Goal: Task Accomplishment & Management: Manage account settings

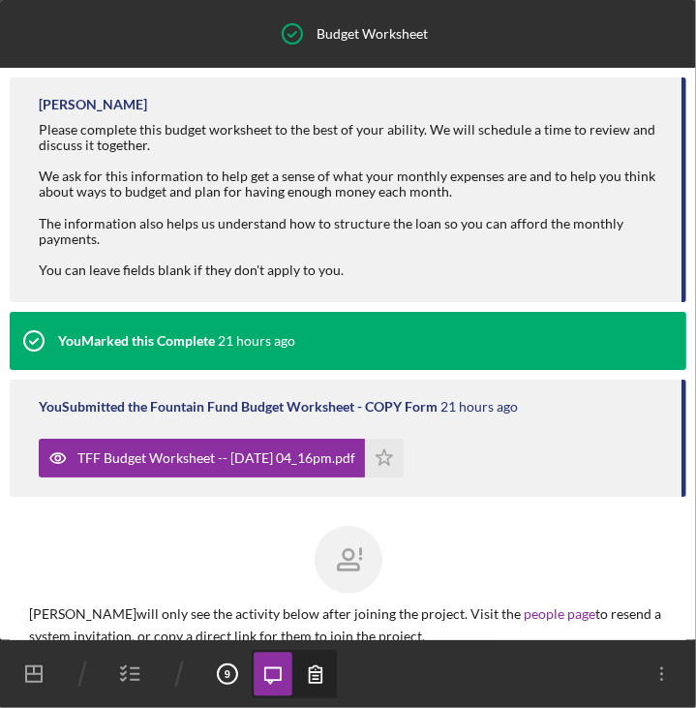
scroll to position [93, 0]
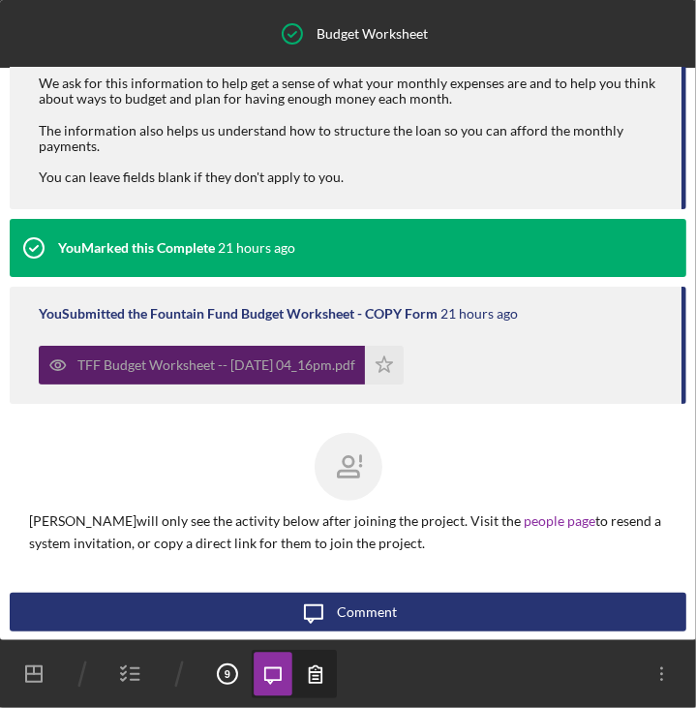
click at [287, 377] on div "TFF Budget Worksheet -- 2025-08-25 04_16pm.pdf" at bounding box center [202, 365] width 326 height 39
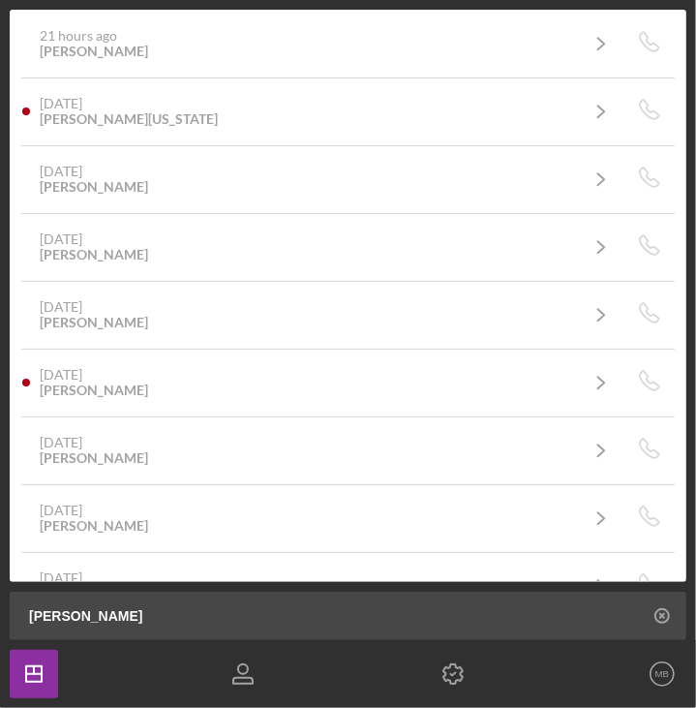
click at [249, 674] on icon "button" at bounding box center [243, 673] width 48 height 48
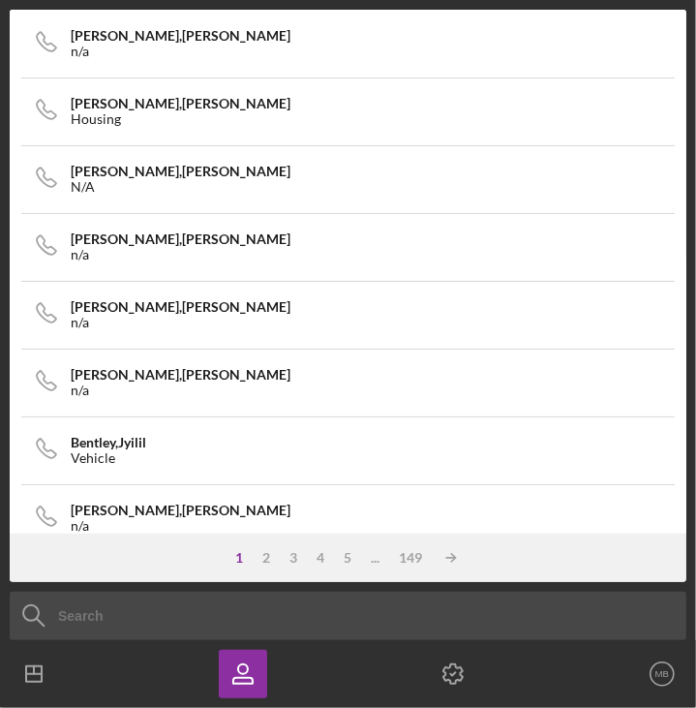
click at [41, 618] on icon at bounding box center [34, 615] width 48 height 48
click at [62, 618] on input at bounding box center [348, 615] width 677 height 48
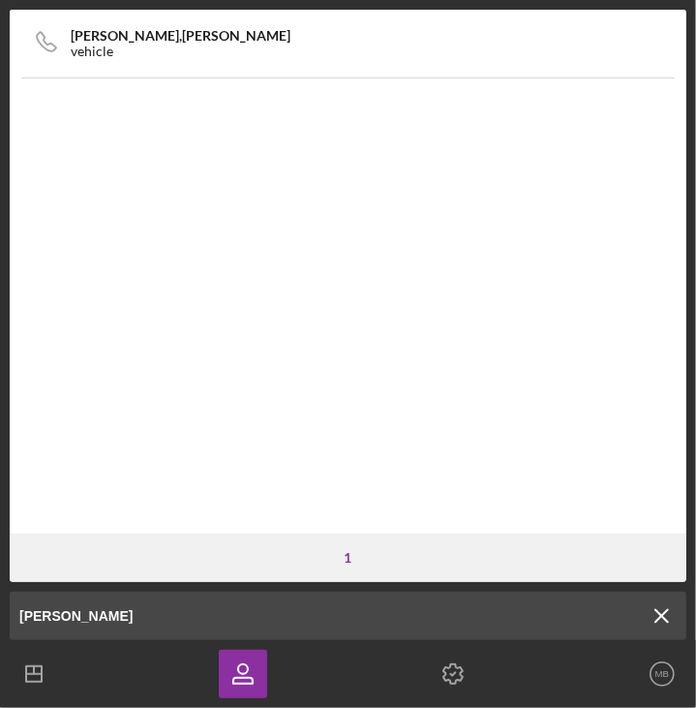
type input "darren"
click at [316, 61] on div "Harcum , Darren vehicle" at bounding box center [347, 42] width 651 height 51
click at [665, 616] on icon "Icon/Menu Close" at bounding box center [662, 615] width 48 height 48
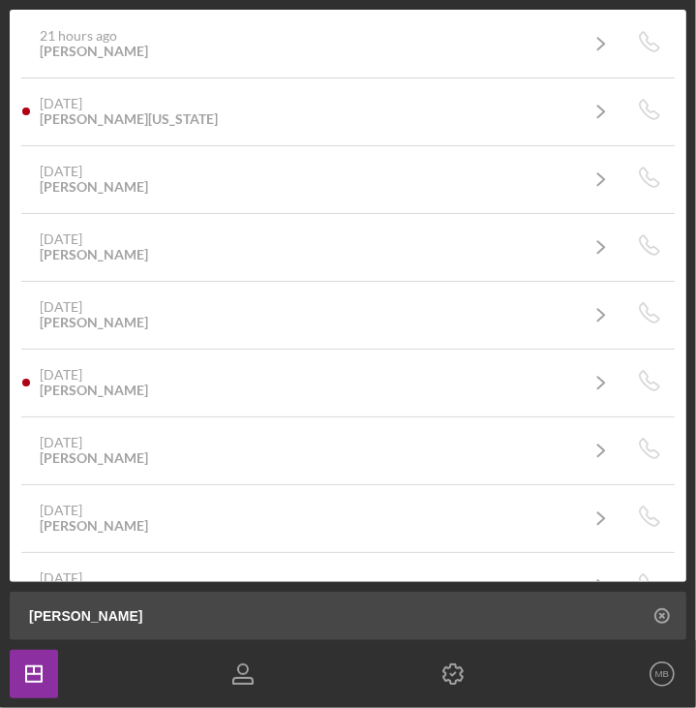
click at [34, 666] on line "button" at bounding box center [34, 670] width 0 height 8
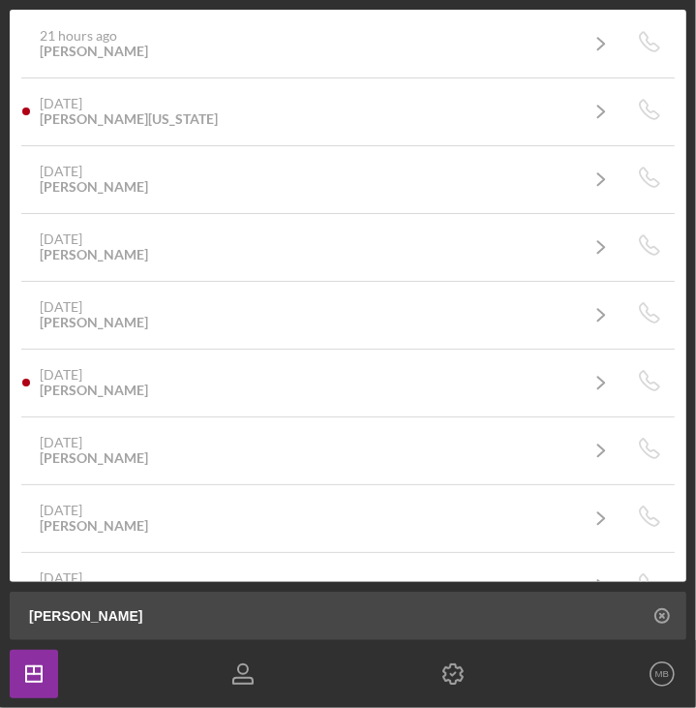
click at [239, 678] on icon "button" at bounding box center [242, 681] width 19 height 6
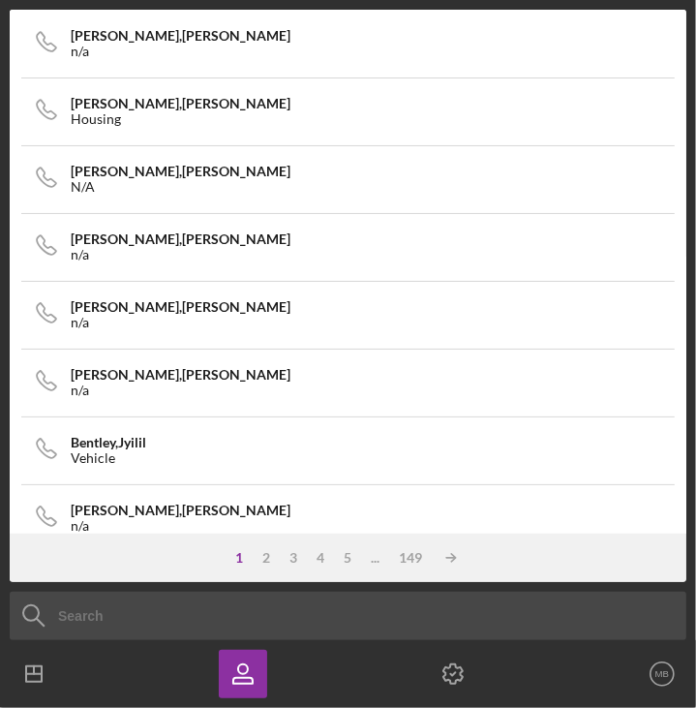
click at [660, 669] on text "MB" at bounding box center [662, 674] width 14 height 11
click at [254, 686] on icon "button" at bounding box center [243, 673] width 48 height 48
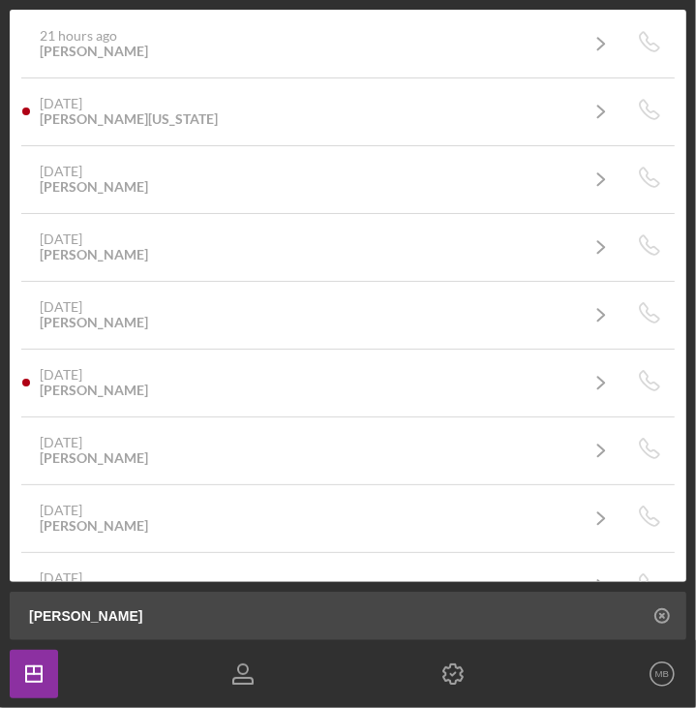
click at [43, 665] on icon "Icon/Dashboard" at bounding box center [34, 673] width 48 height 48
click at [27, 675] on icon "Icon/Dashboard" at bounding box center [34, 673] width 48 height 48
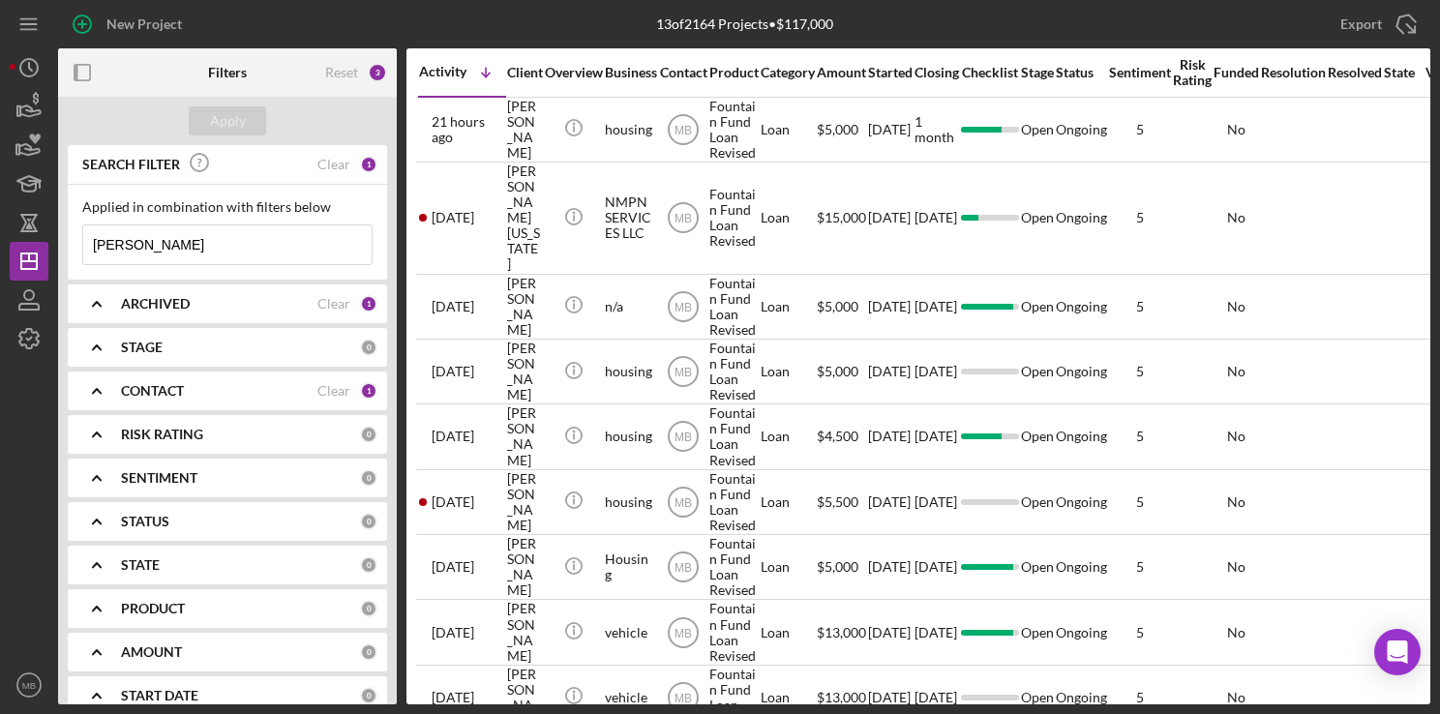
click at [218, 252] on input "[PERSON_NAME]" at bounding box center [227, 245] width 288 height 39
type input "d"
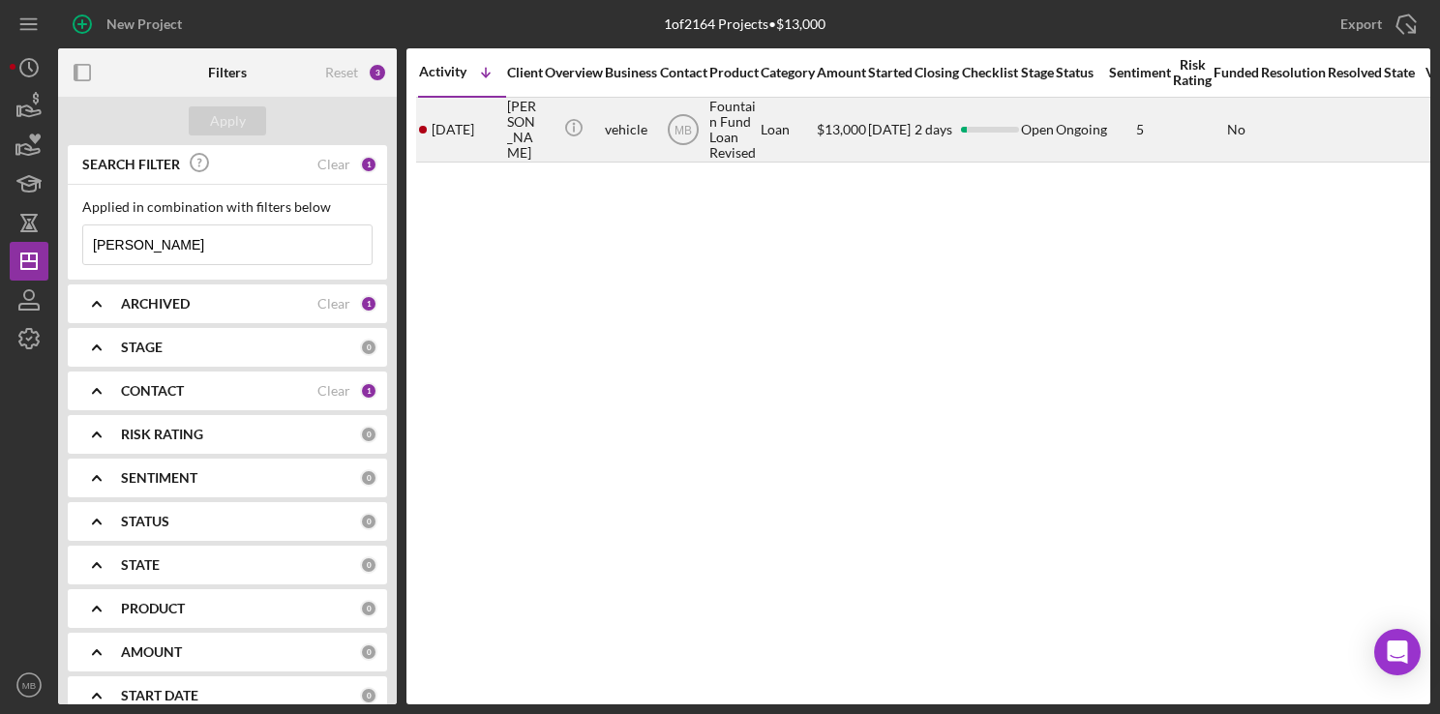
type input "[PERSON_NAME]"
click at [514, 130] on div "[PERSON_NAME]" at bounding box center [523, 130] width 33 height 62
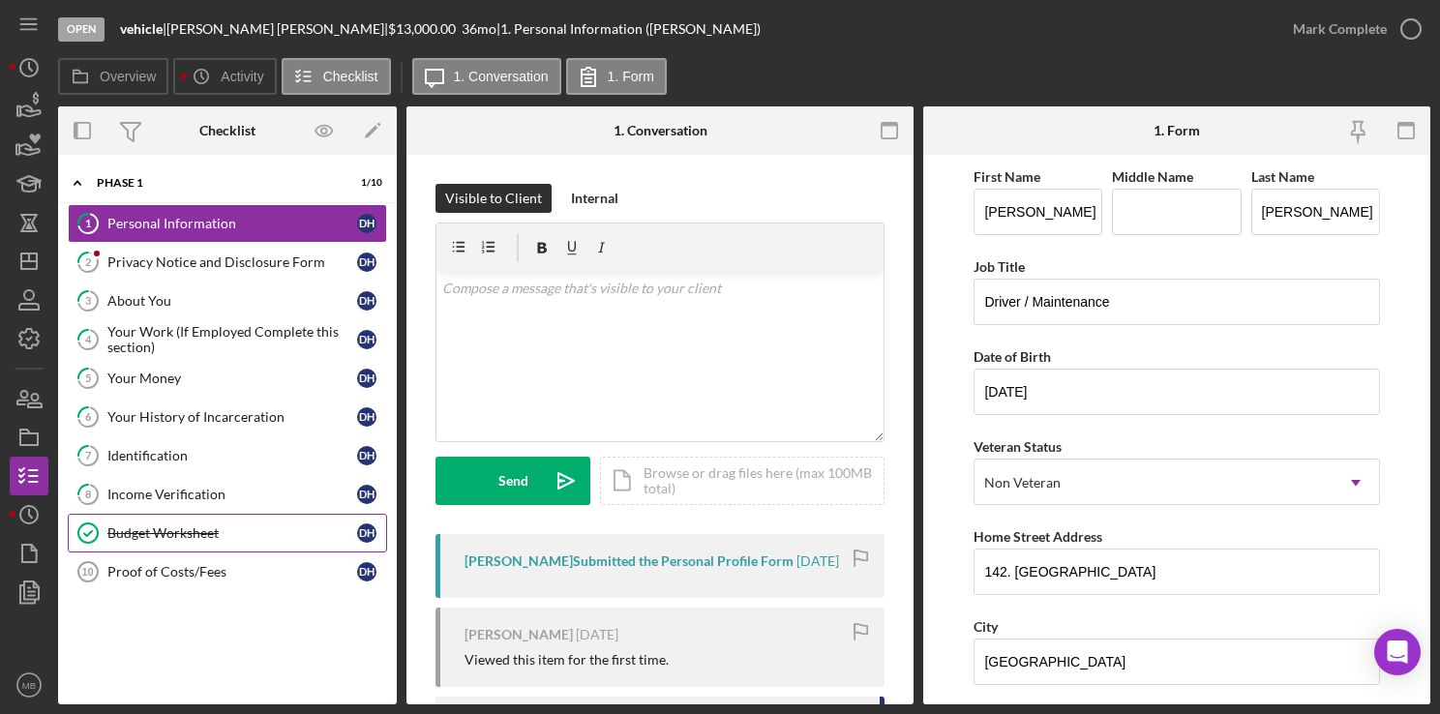
click at [194, 537] on link "Budget Worksheet Budget Worksheet D H" at bounding box center [227, 533] width 319 height 39
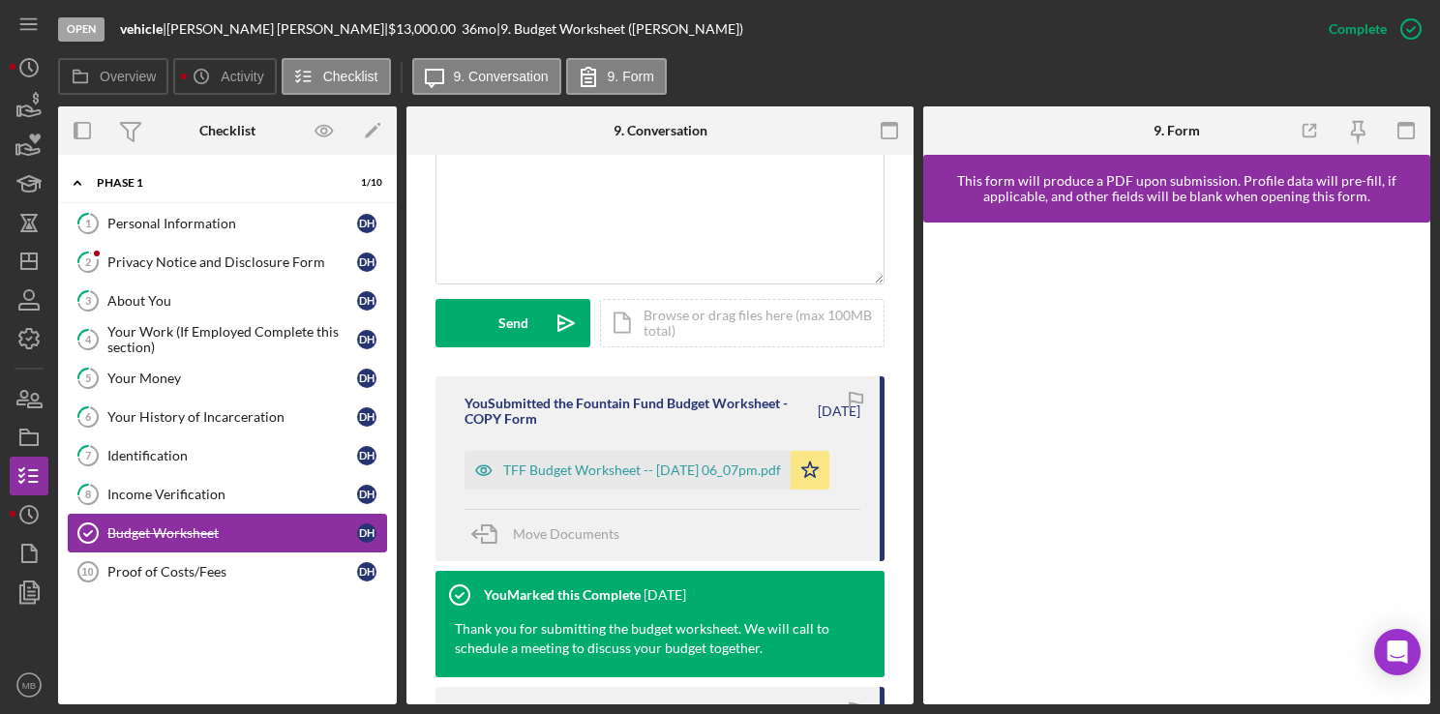
scroll to position [448, 0]
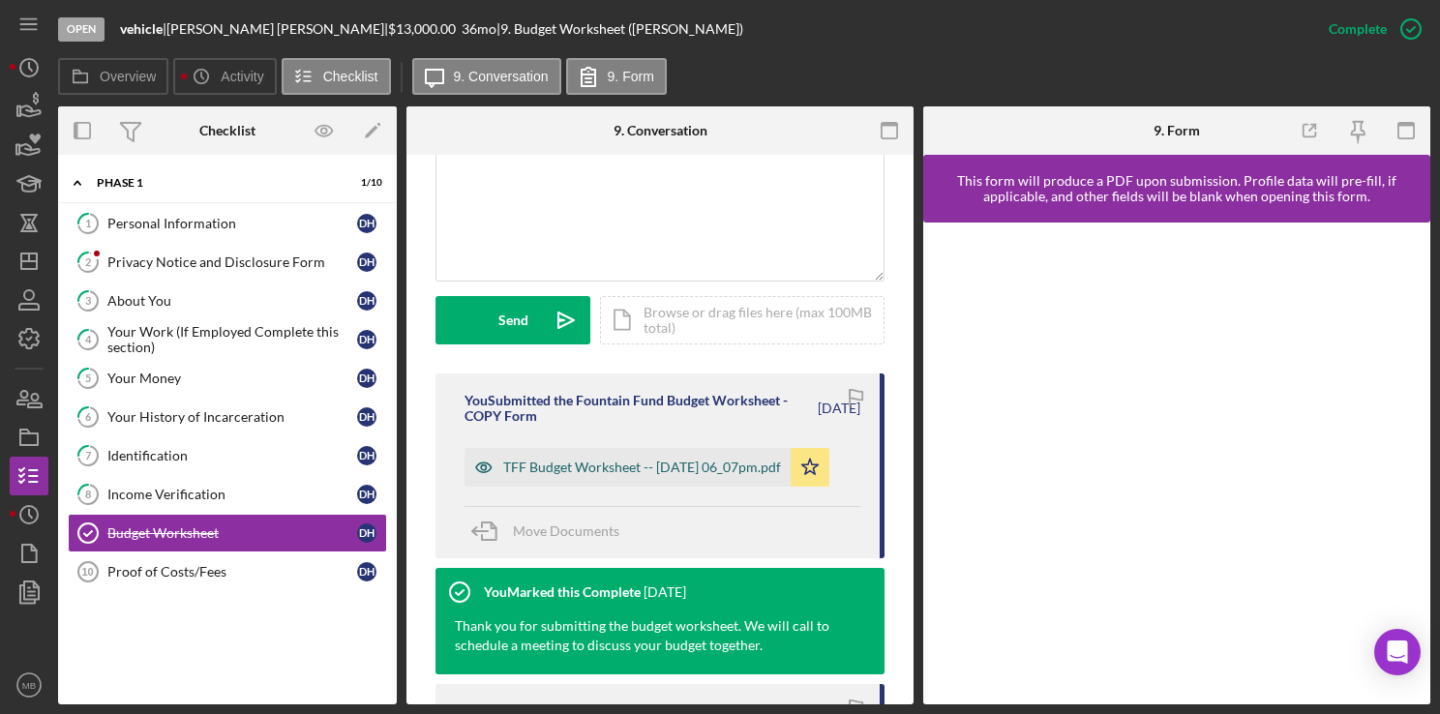
click at [690, 461] on div "TFF Budget Worksheet -- [DATE] 06_07pm.pdf" at bounding box center [642, 467] width 278 height 15
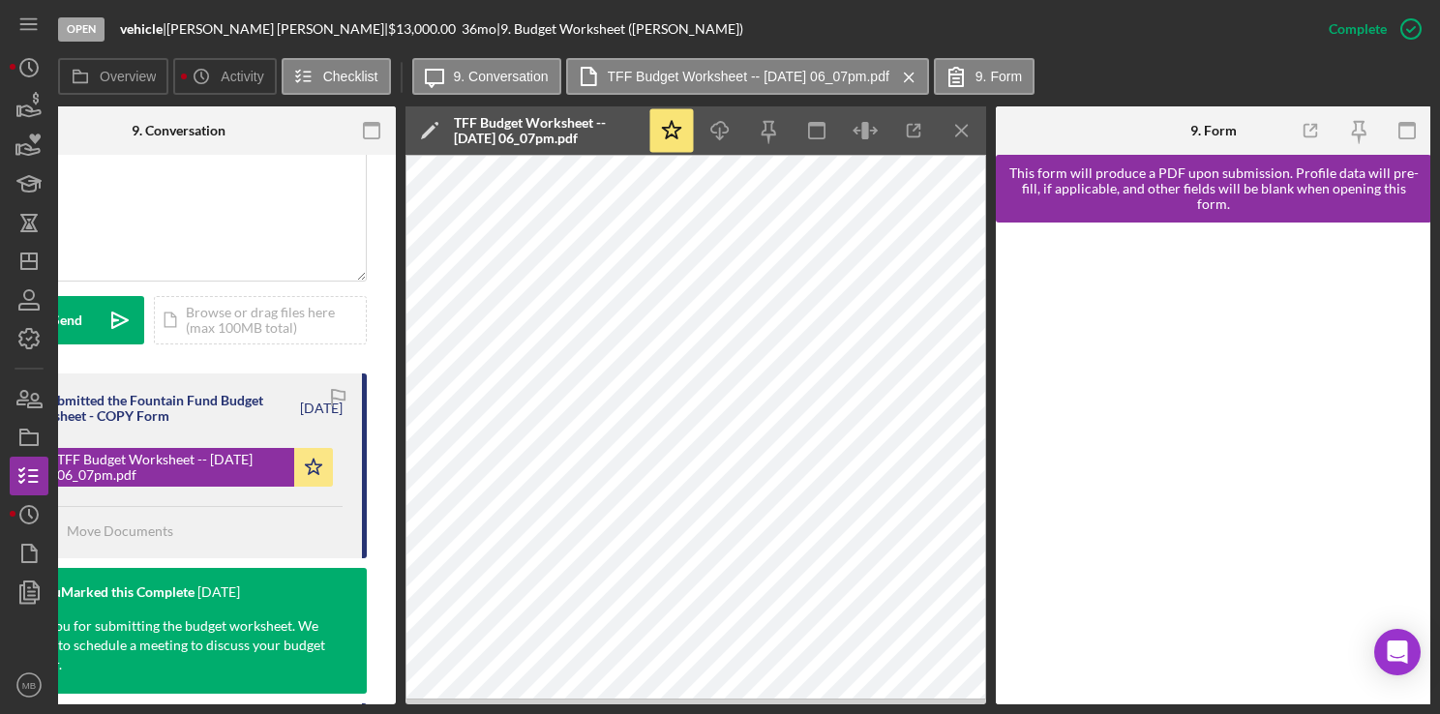
scroll to position [0, 438]
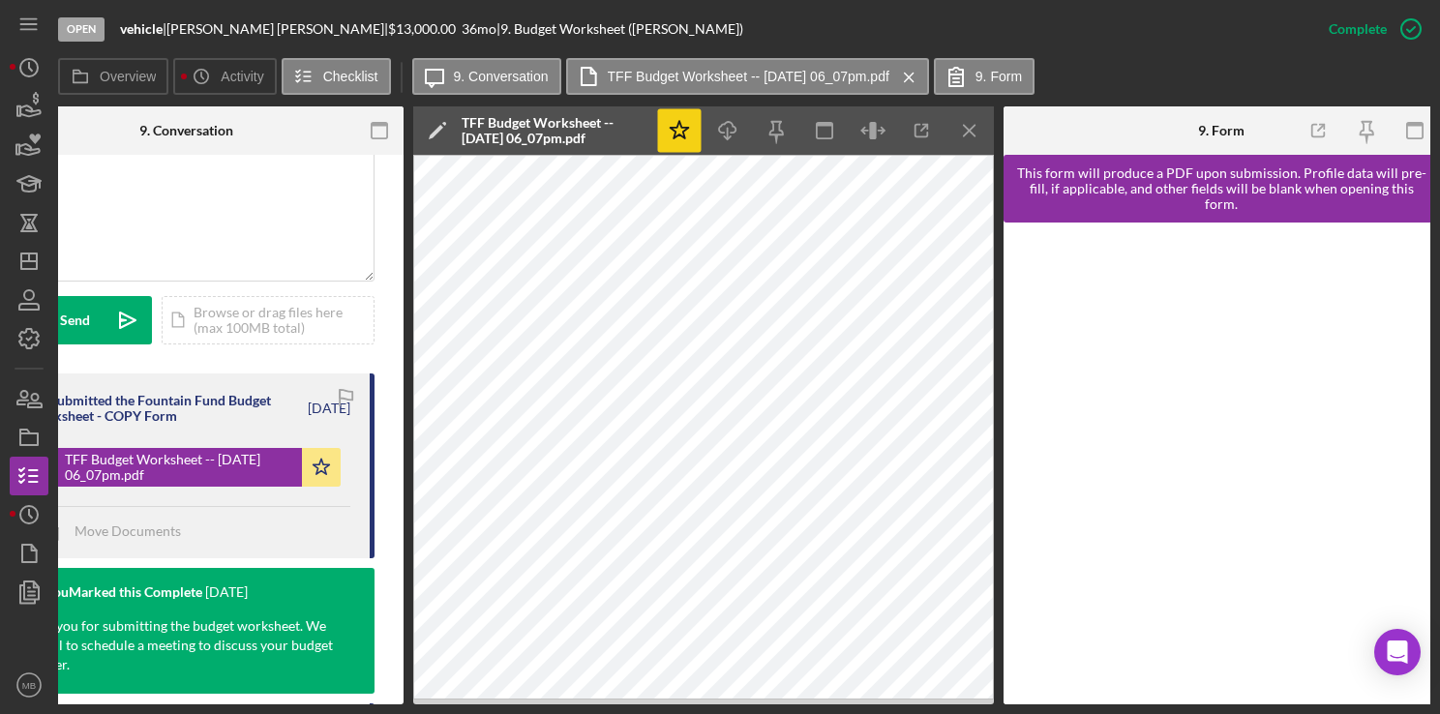
click at [667, 151] on icon "Icon/Star" at bounding box center [680, 131] width 44 height 44
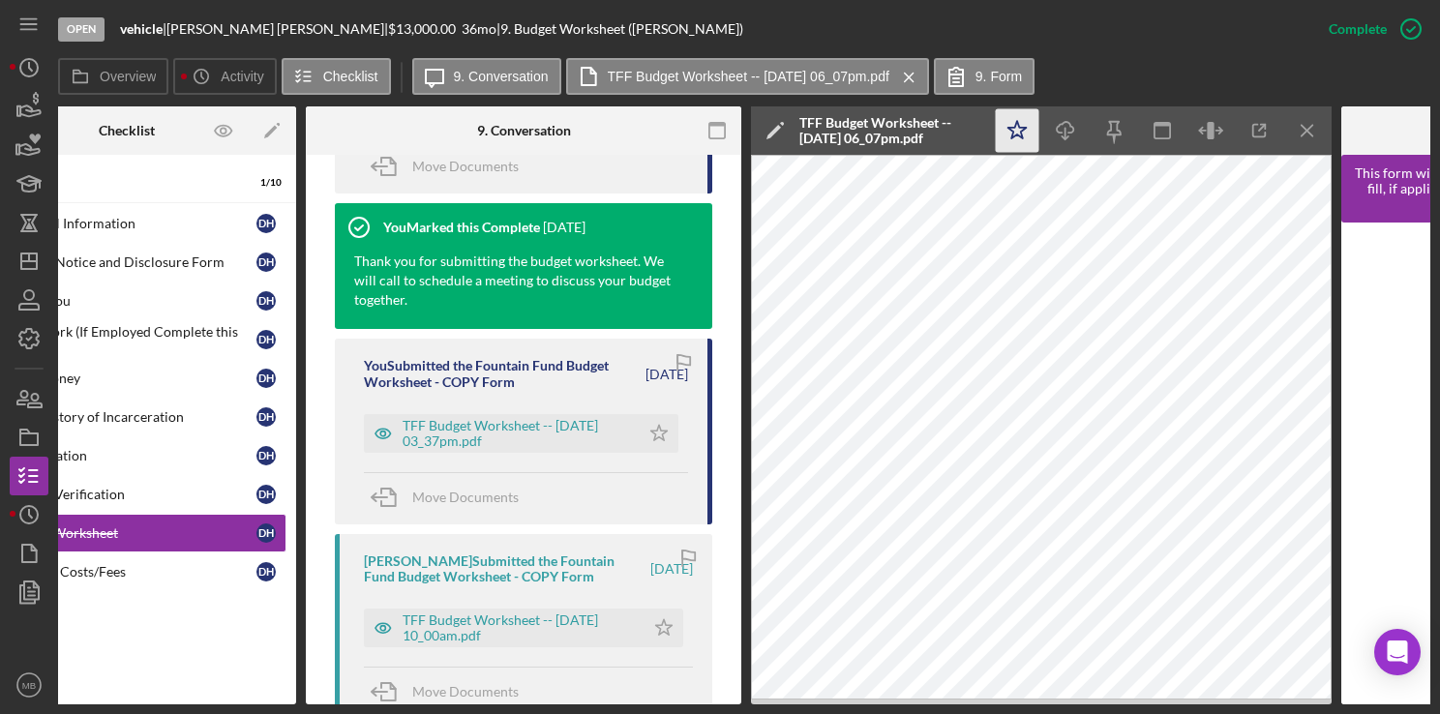
scroll to position [0, 0]
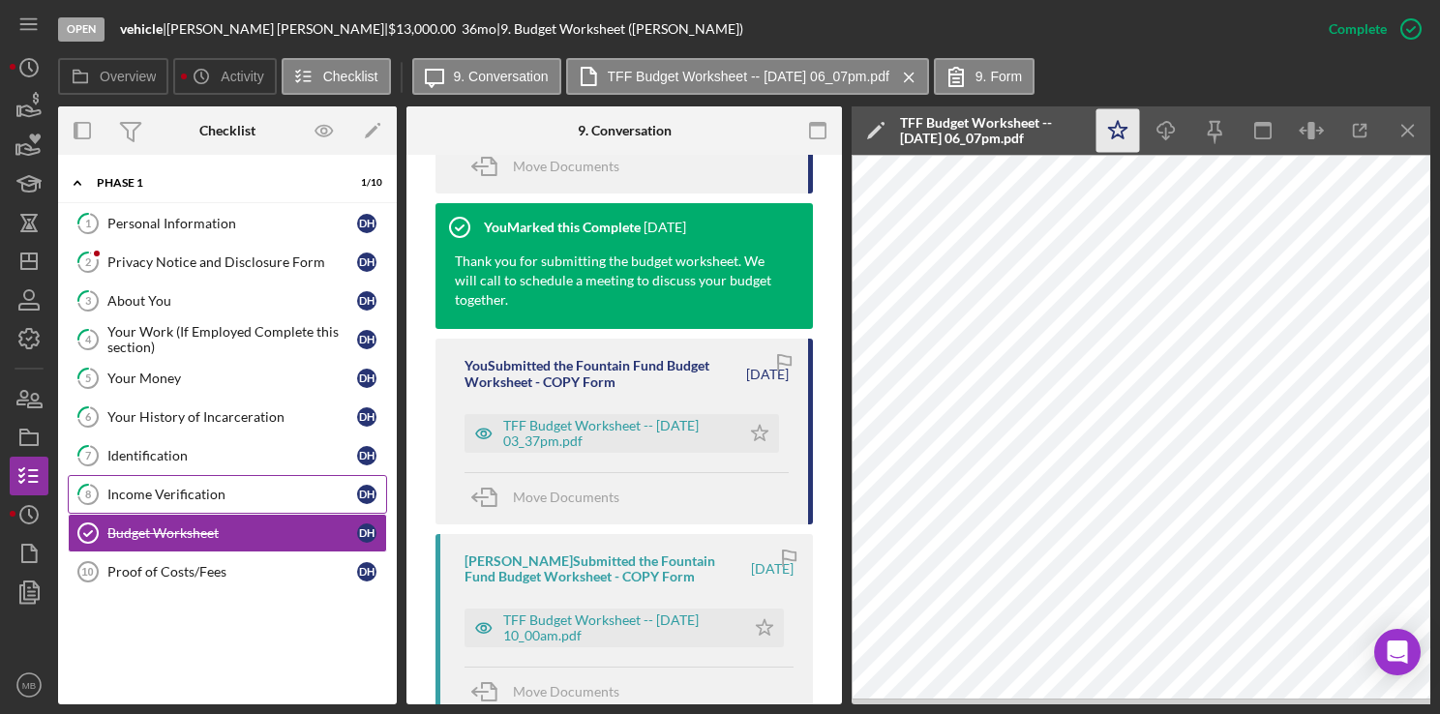
click at [223, 489] on div "Income Verification" at bounding box center [232, 494] width 250 height 15
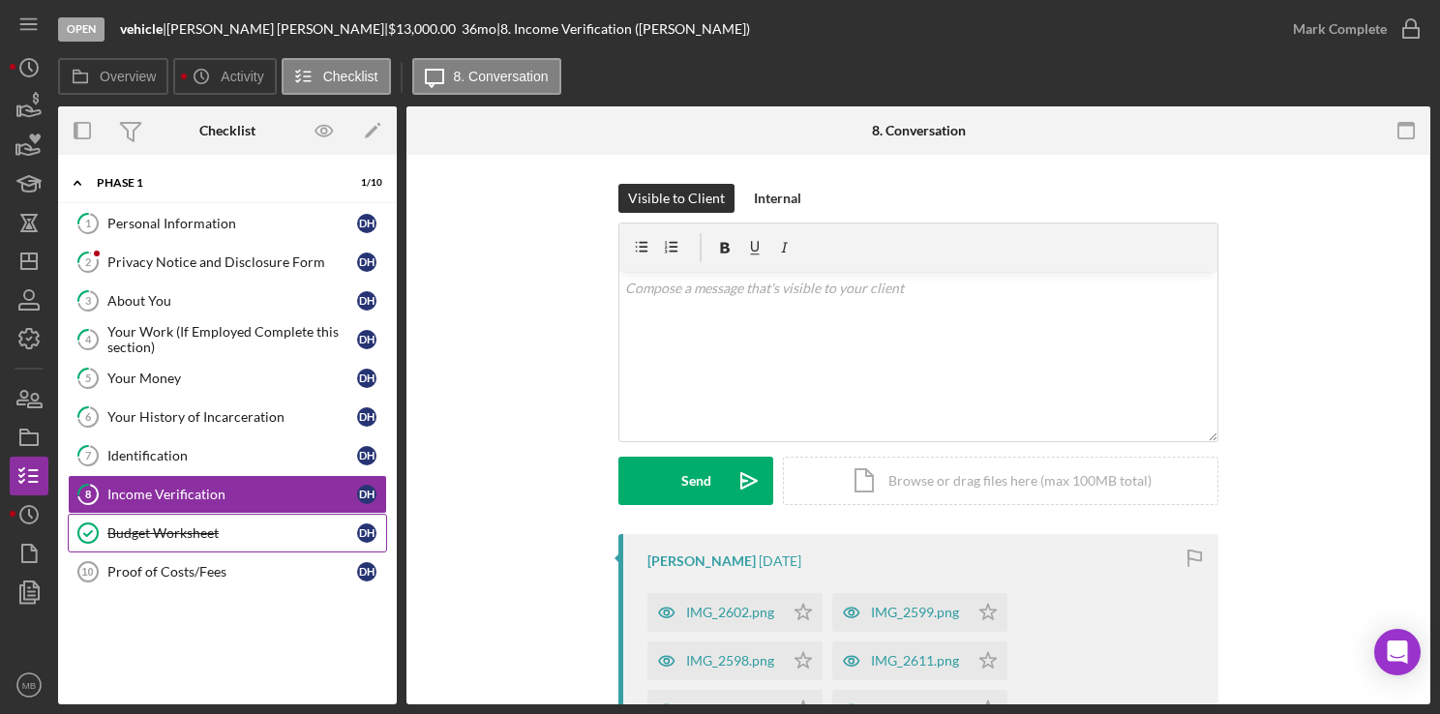
click at [191, 540] on link "Budget Worksheet Budget Worksheet D H" at bounding box center [227, 533] width 319 height 39
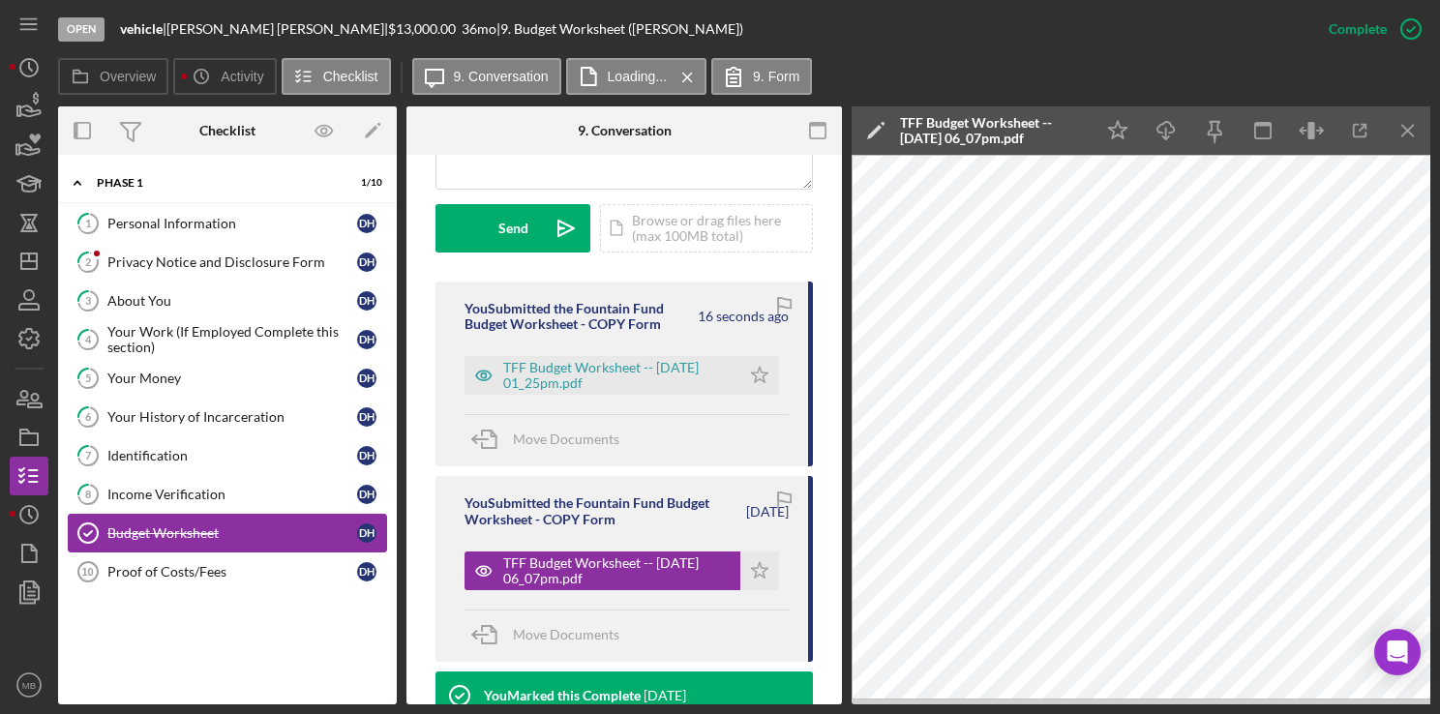
scroll to position [546, 0]
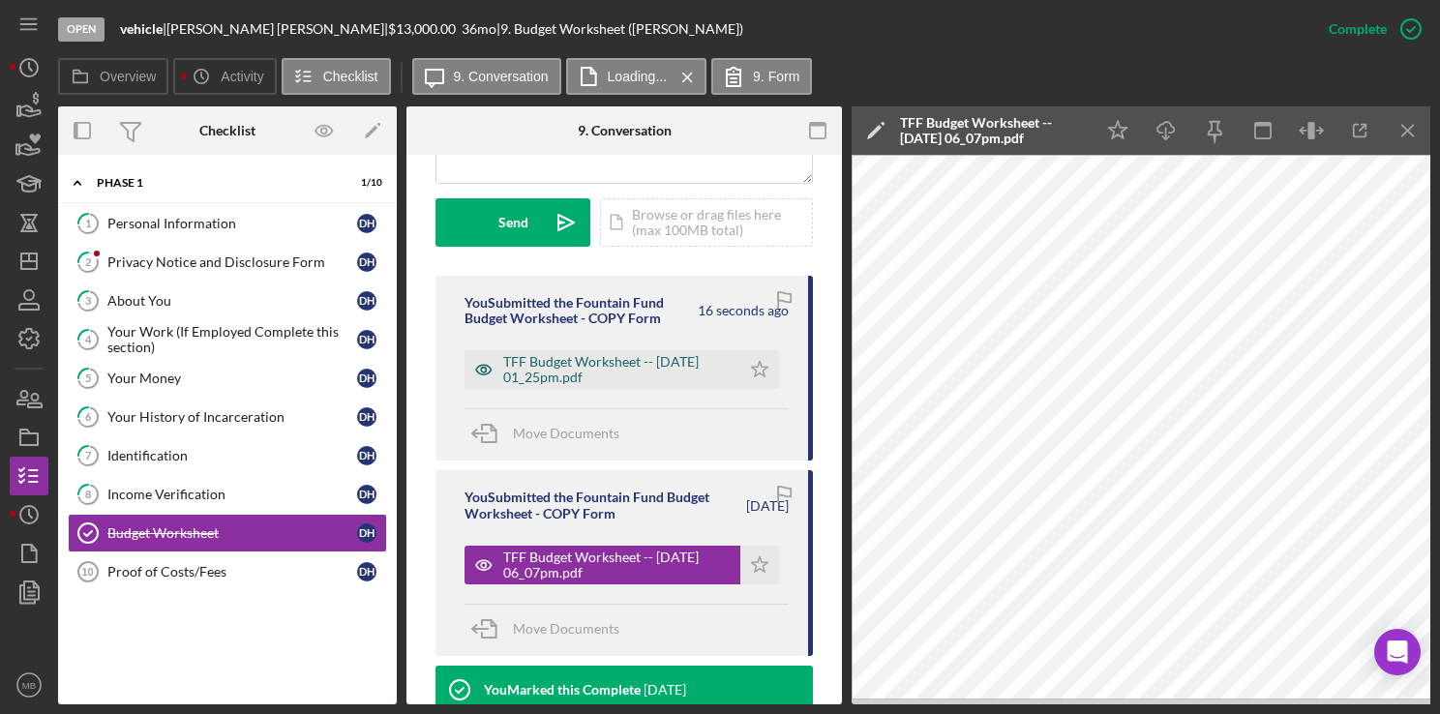
click at [655, 360] on div "TFF Budget Worksheet -- [DATE] 01_25pm.pdf" at bounding box center [616, 369] width 227 height 31
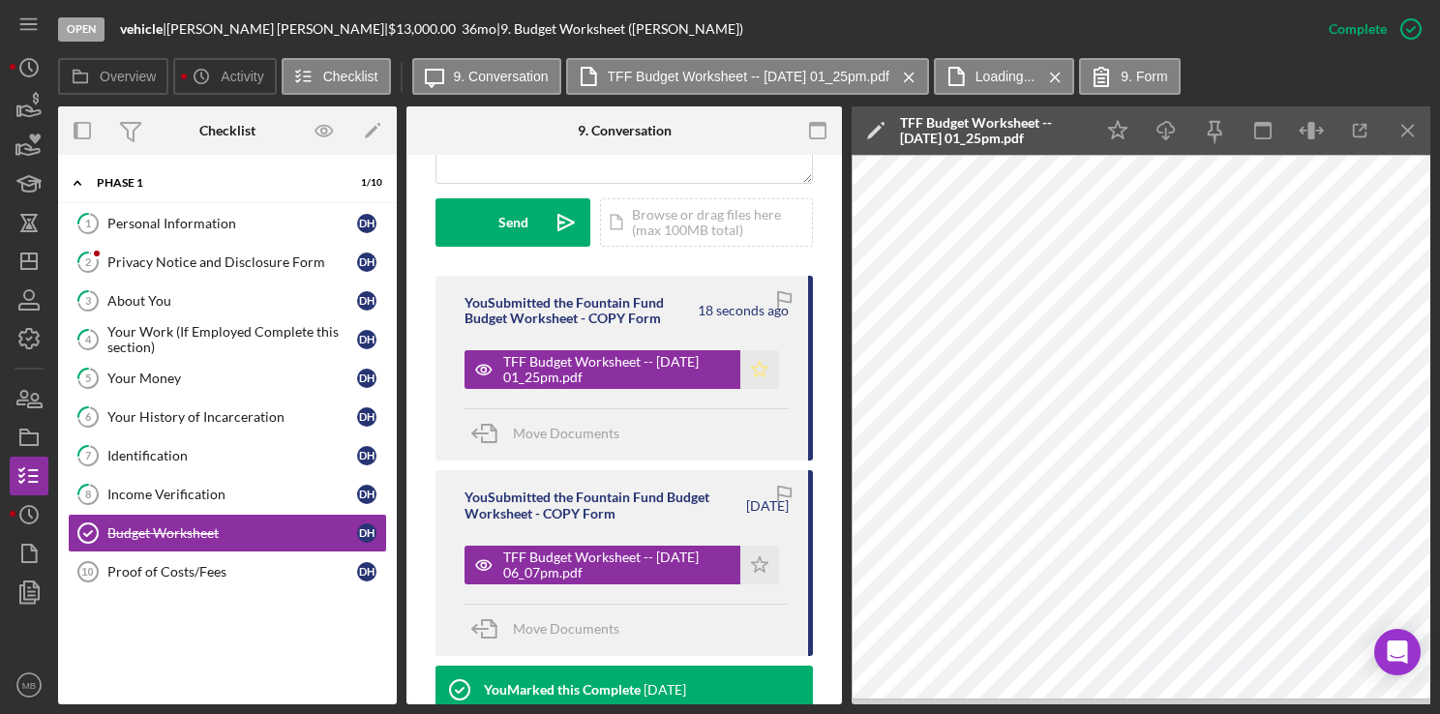
click at [695, 367] on polygon "button" at bounding box center [760, 369] width 16 height 15
